Goal: Information Seeking & Learning: Learn about a topic

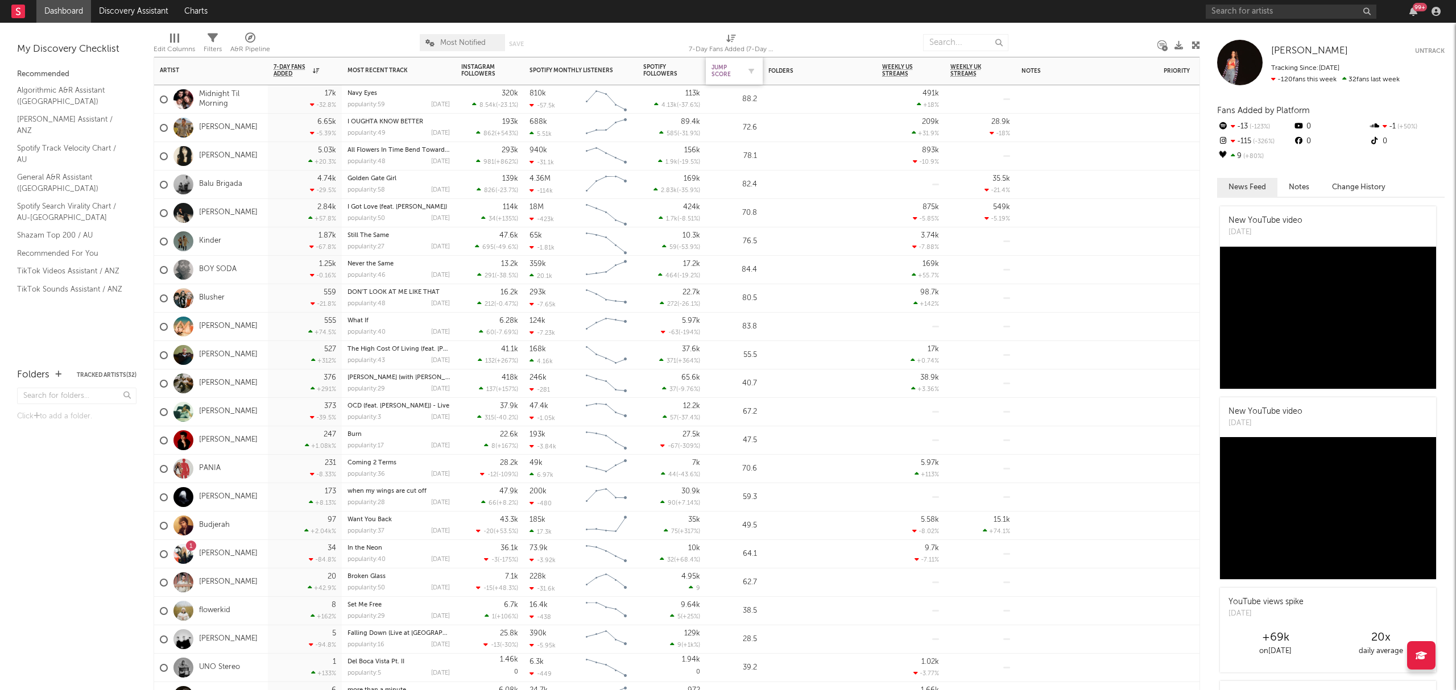
click at [732, 68] on div "Jump Score" at bounding box center [725, 71] width 28 height 14
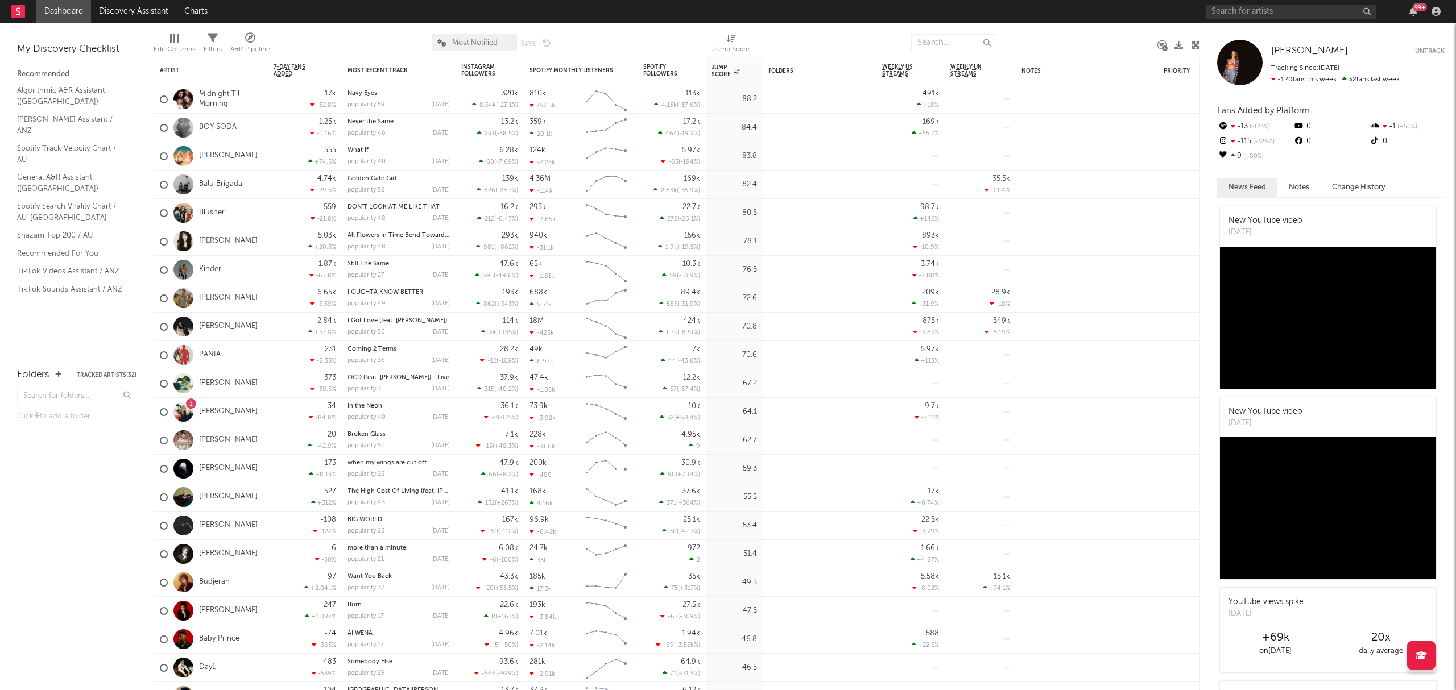
click at [842, 33] on div at bounding box center [830, 42] width 144 height 28
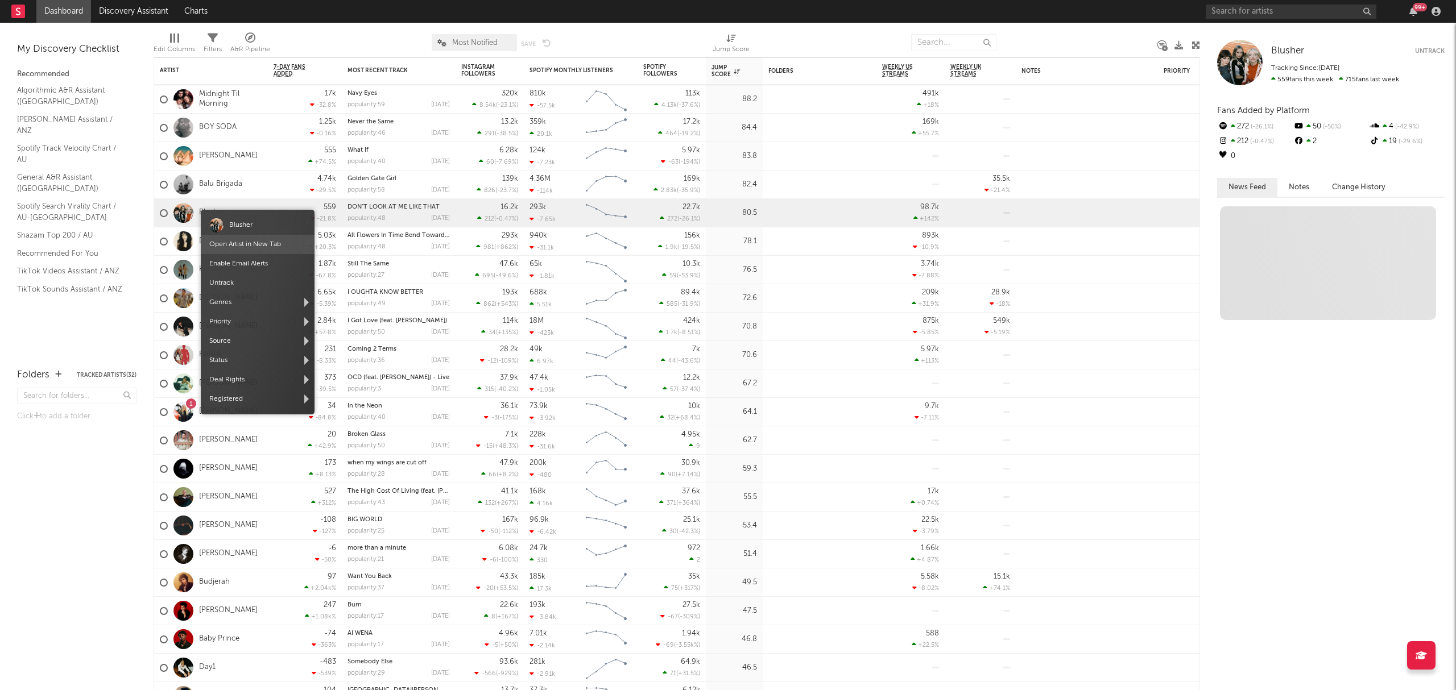
click at [237, 243] on link "Open Artist in New Tab" at bounding box center [245, 244] width 72 height 7
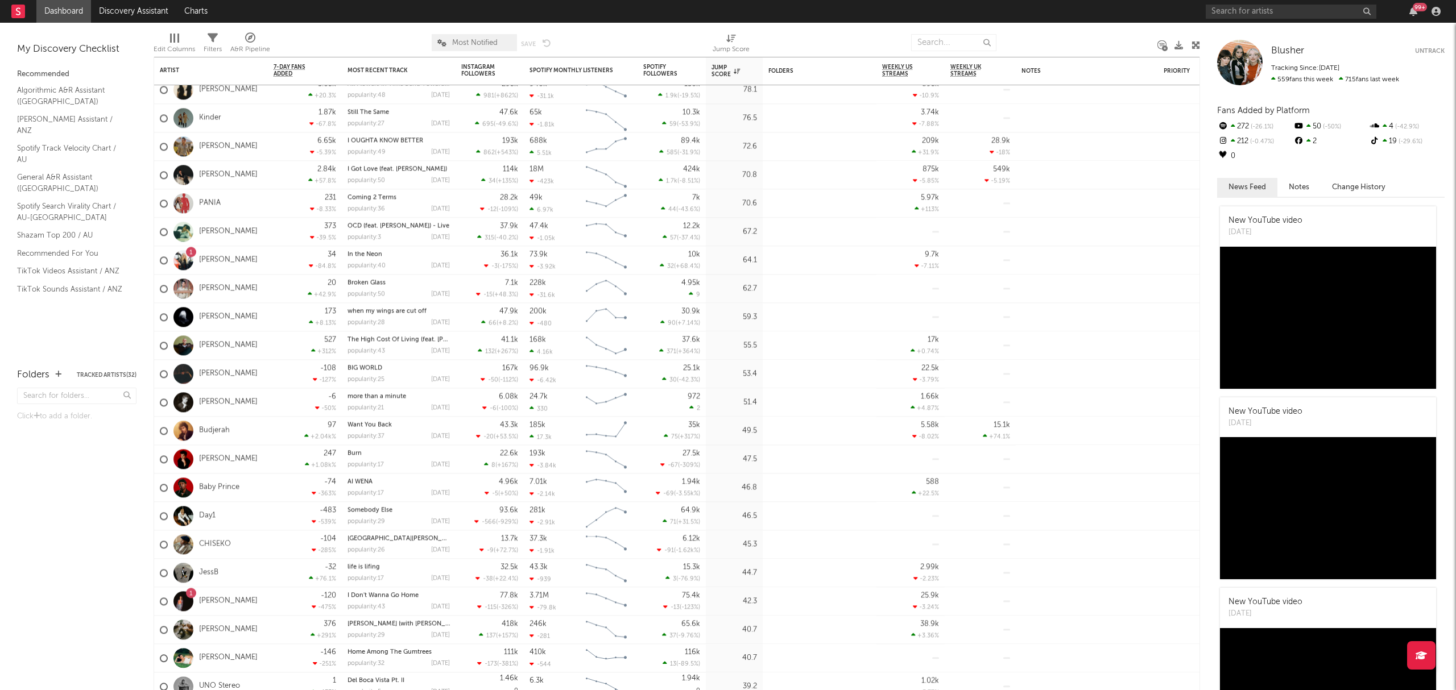
drag, startPoint x: 242, startPoint y: 632, endPoint x: 246, endPoint y: 628, distance: 6.4
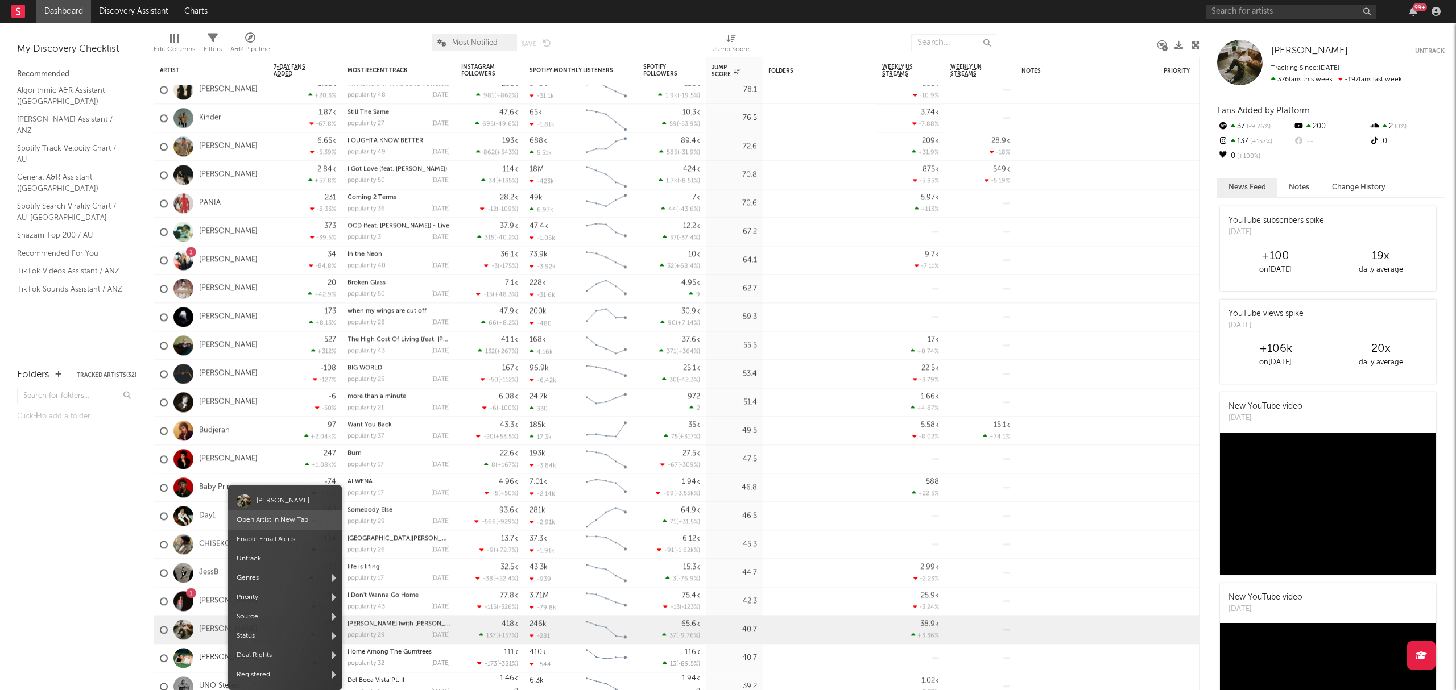
click at [283, 513] on span "Open Artist in New Tab" at bounding box center [285, 520] width 114 height 19
click at [272, 520] on link "Open Artist in New Tab" at bounding box center [270, 520] width 72 height 7
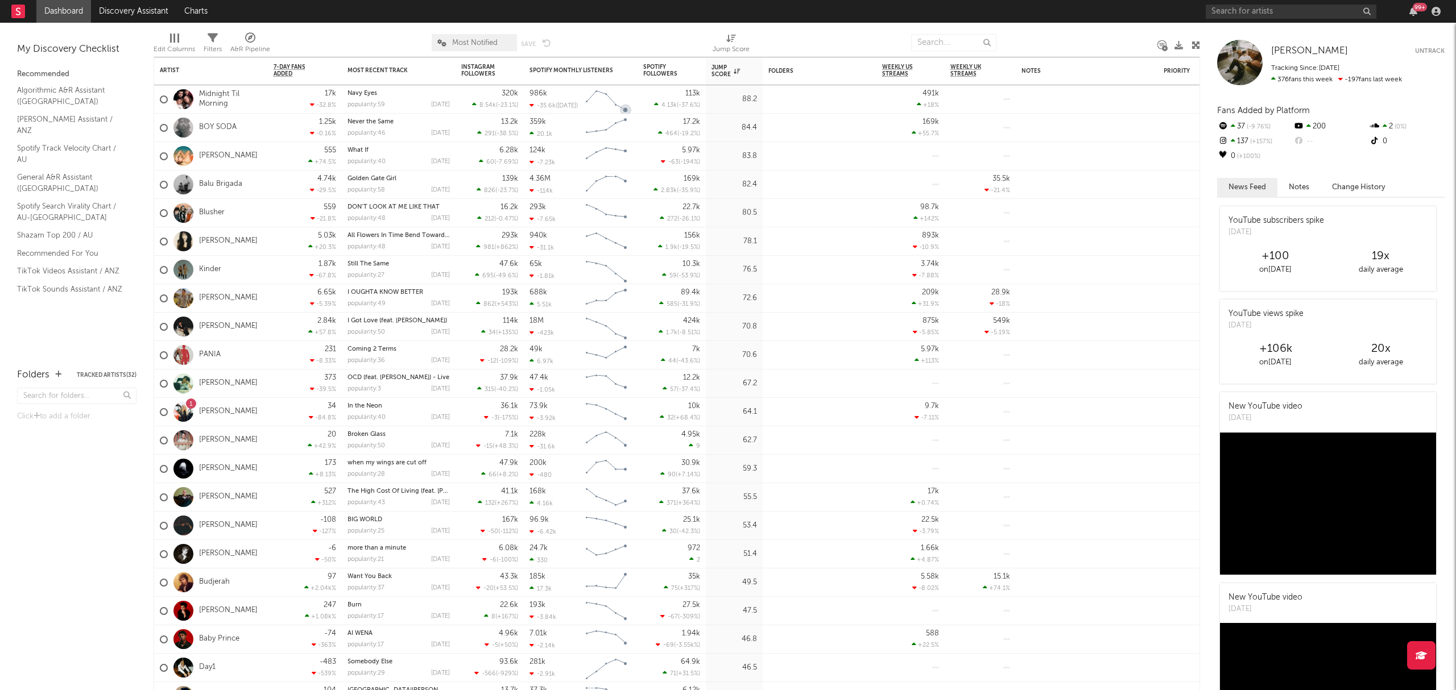
click at [640, 36] on div at bounding box center [632, 42] width 144 height 28
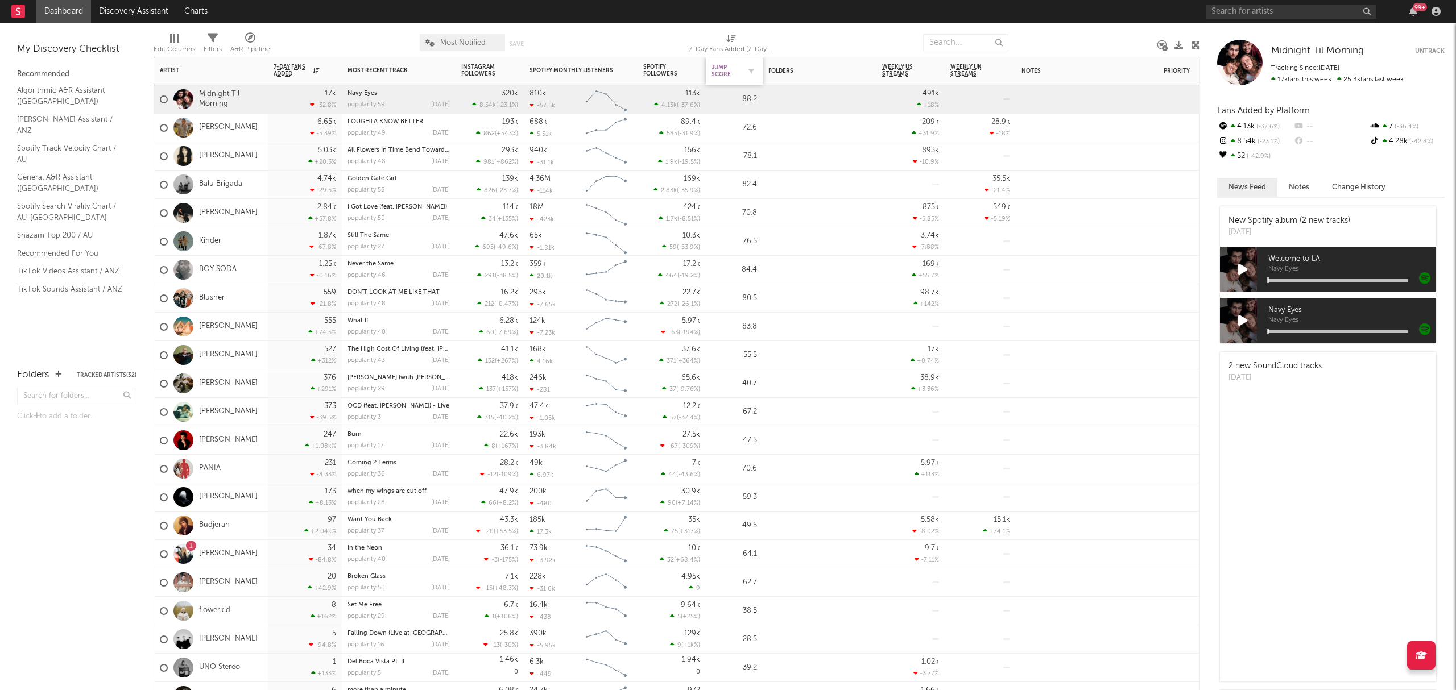
click at [724, 73] on div "Jump Score" at bounding box center [725, 71] width 28 height 14
